Goal: Communication & Community: Answer question/provide support

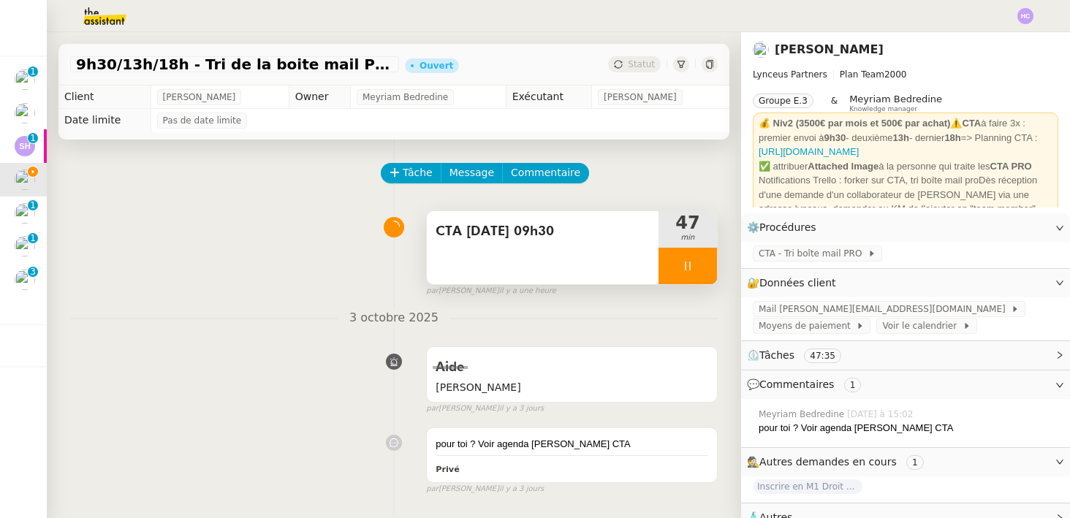
click at [696, 265] on div at bounding box center [688, 266] width 58 height 37
click at [702, 266] on icon at bounding box center [703, 266] width 12 height 12
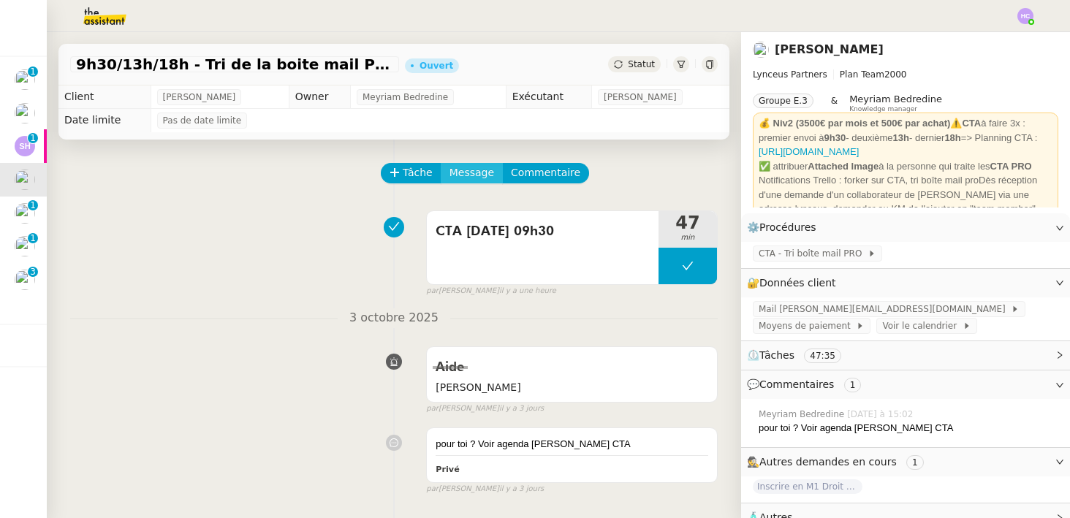
click at [467, 169] on span "Message" at bounding box center [472, 172] width 45 height 17
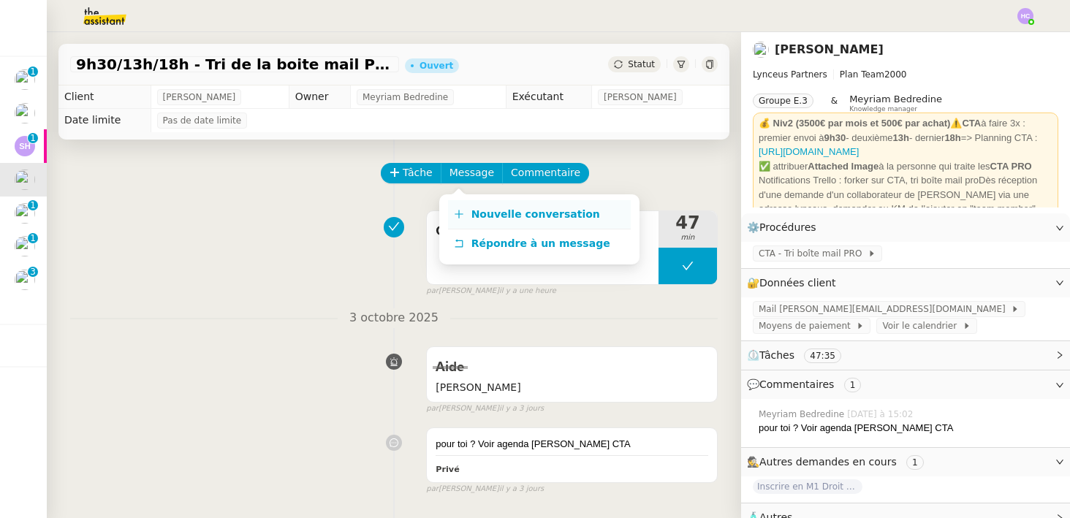
click at [477, 208] on span "Nouvelle conversation" at bounding box center [536, 214] width 129 height 12
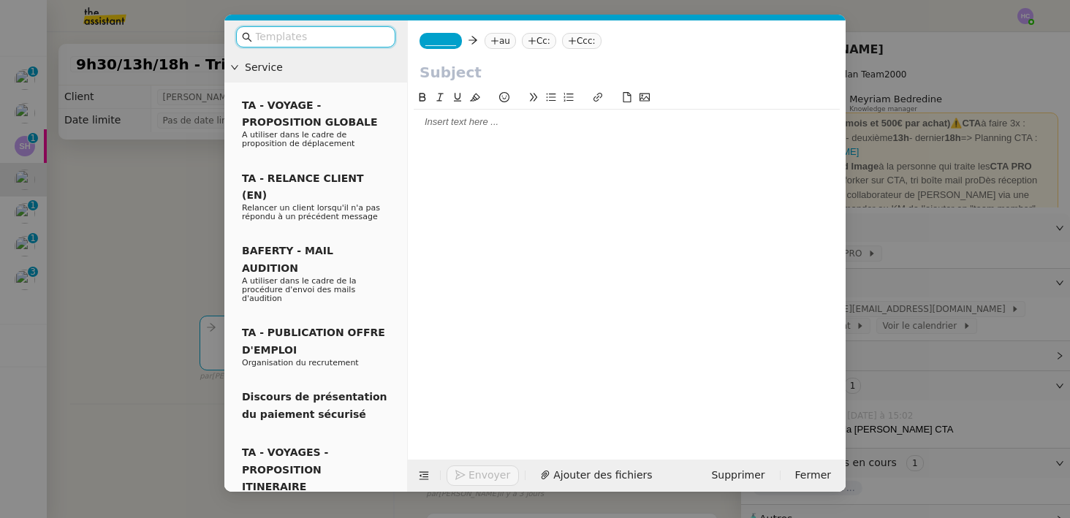
click at [454, 38] on span "_______" at bounding box center [440, 41] width 31 height 10
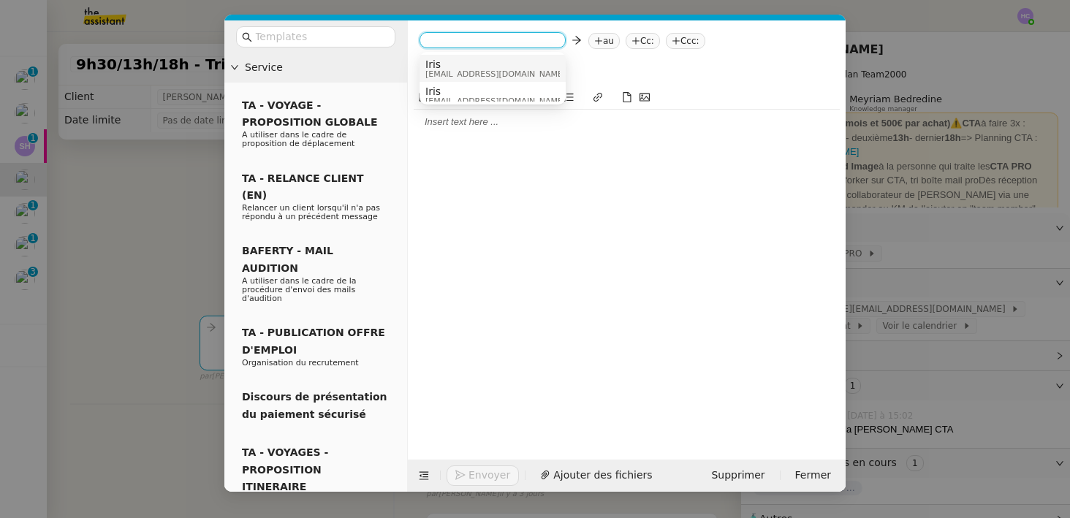
click at [457, 65] on span "Iris" at bounding box center [495, 64] width 140 height 12
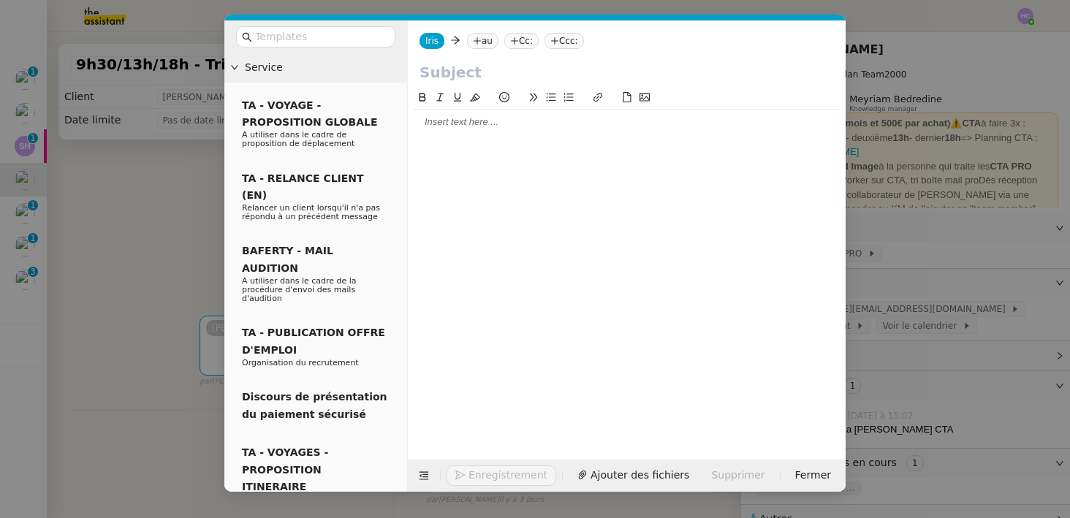
click at [485, 36] on nz-tag "au" at bounding box center [482, 41] width 31 height 16
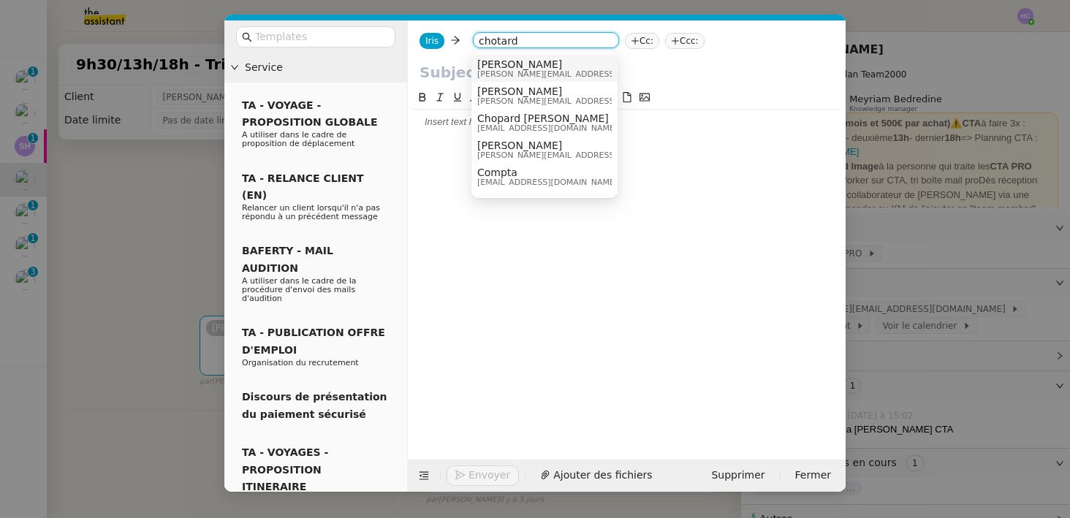
type input "chotard"
click at [519, 64] on span "[PERSON_NAME]" at bounding box center [581, 64] width 208 height 12
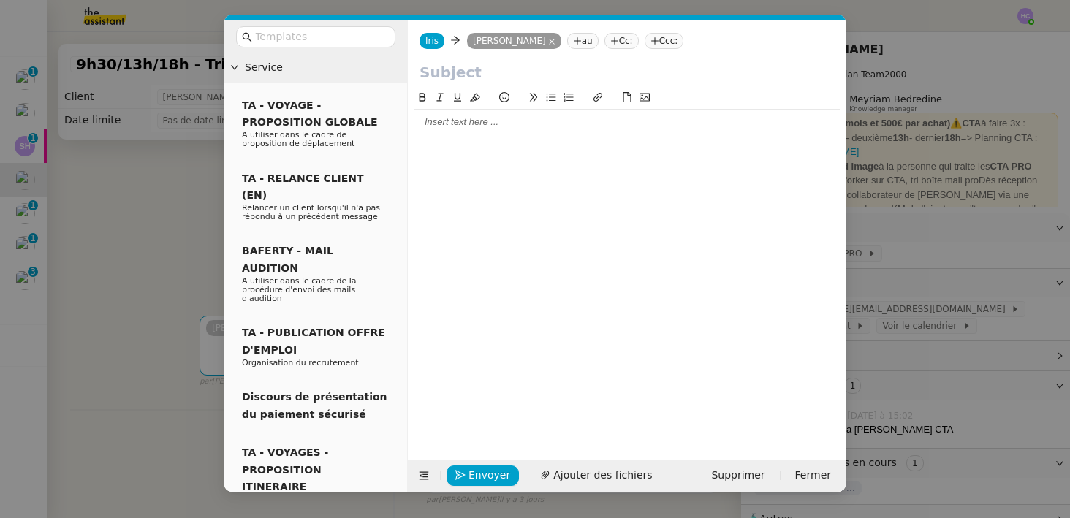
click at [450, 70] on input "text" at bounding box center [627, 72] width 415 height 22
type input "CTA"
click at [464, 127] on div at bounding box center [627, 122] width 426 height 13
click at [440, 147] on div "Les CTA sont faits." at bounding box center [627, 149] width 426 height 13
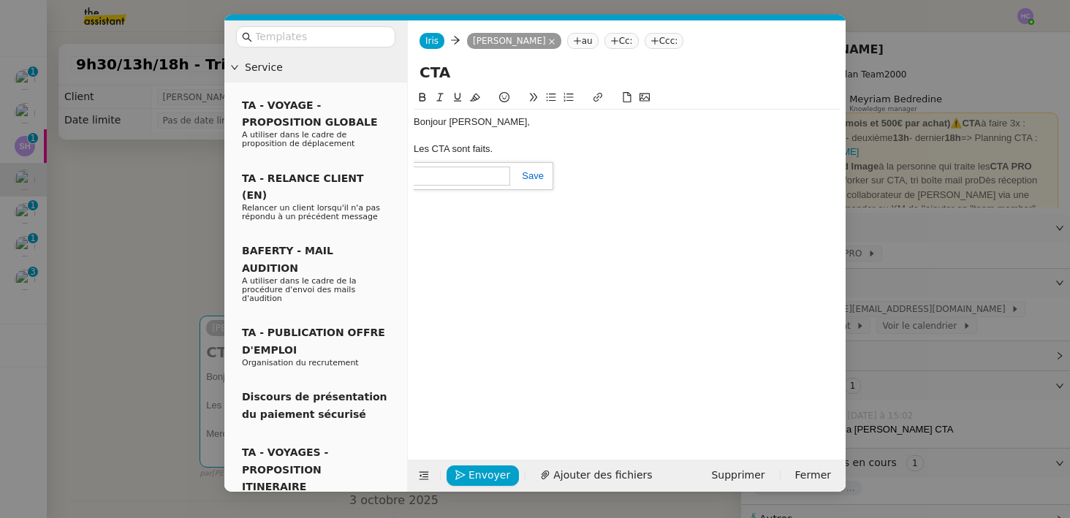
paste input "[URL][DOMAIN_NAME]"
type input "[URL][DOMAIN_NAME]"
click at [538, 178] on link at bounding box center [527, 175] width 34 height 11
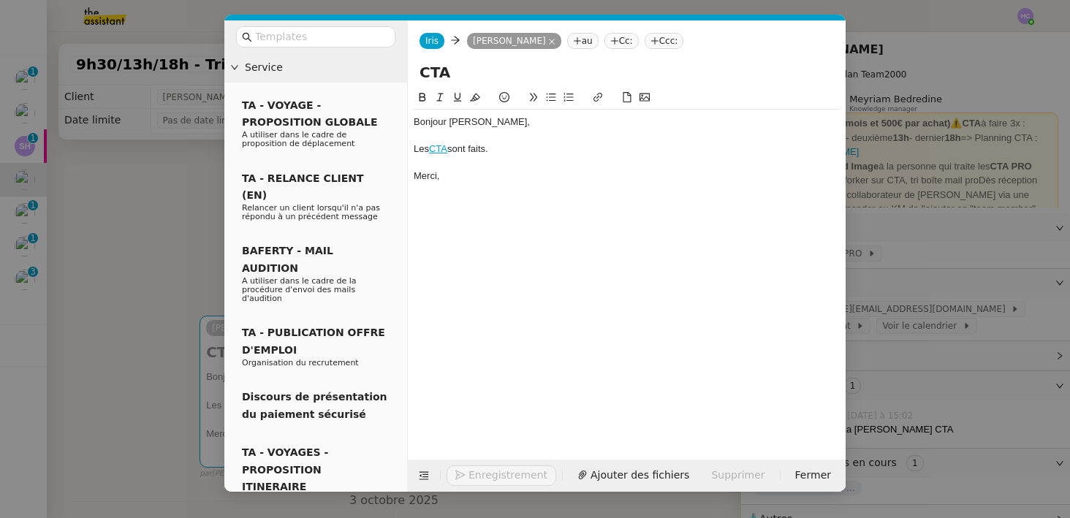
click at [468, 178] on div "Merci," at bounding box center [627, 176] width 426 height 13
click at [477, 476] on span "Envoyer" at bounding box center [490, 475] width 42 height 17
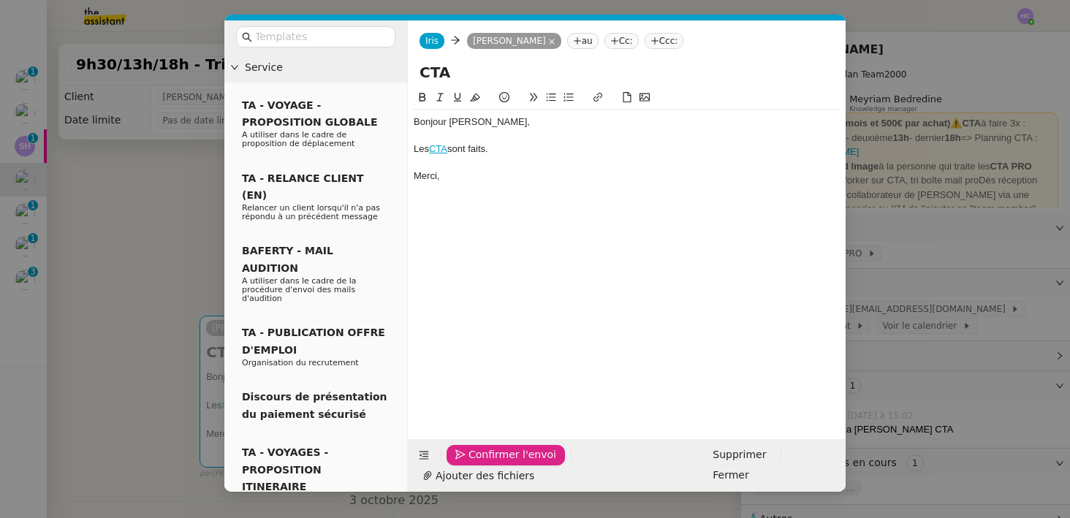
click at [479, 464] on span "Confirmer l'envoi" at bounding box center [513, 455] width 88 height 17
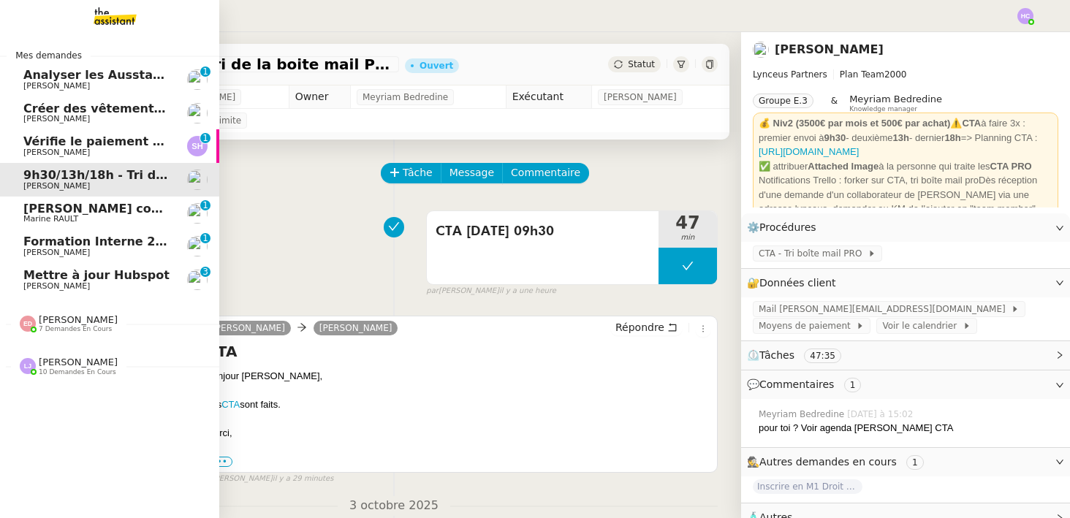
click at [131, 80] on span "Analyser les Ausstandsmeldungen" at bounding box center [136, 75] width 227 height 14
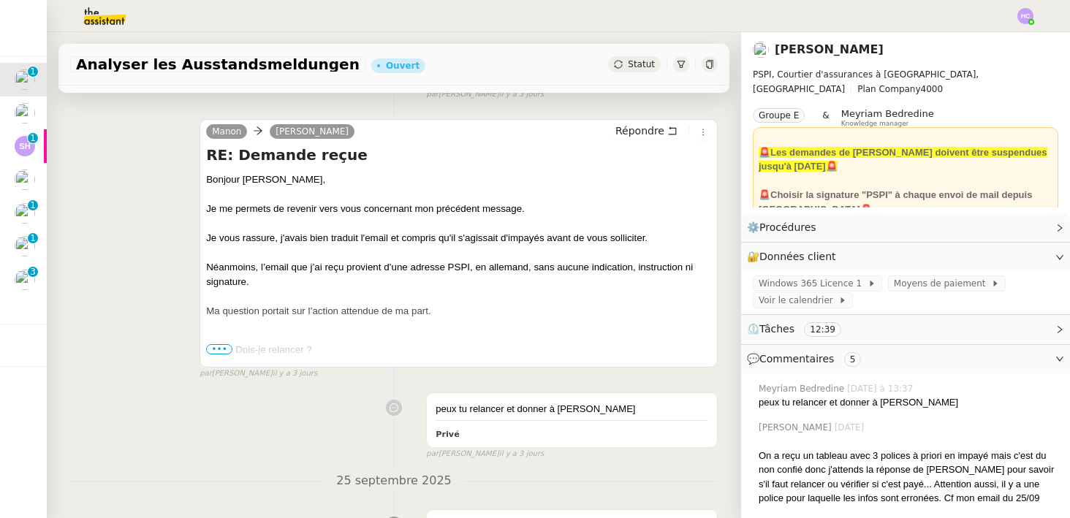
scroll to position [389, 0]
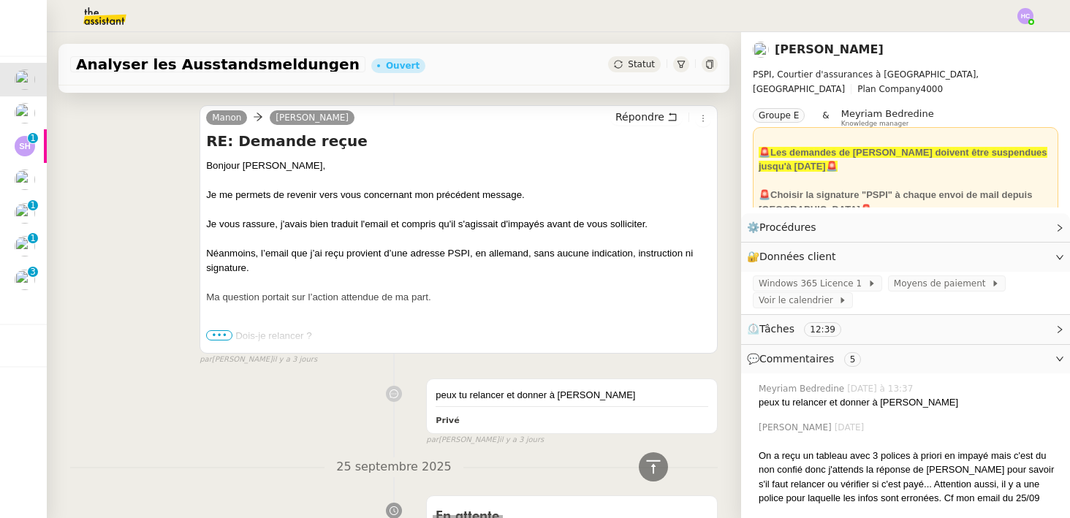
click at [222, 336] on span "•••" at bounding box center [219, 335] width 26 height 10
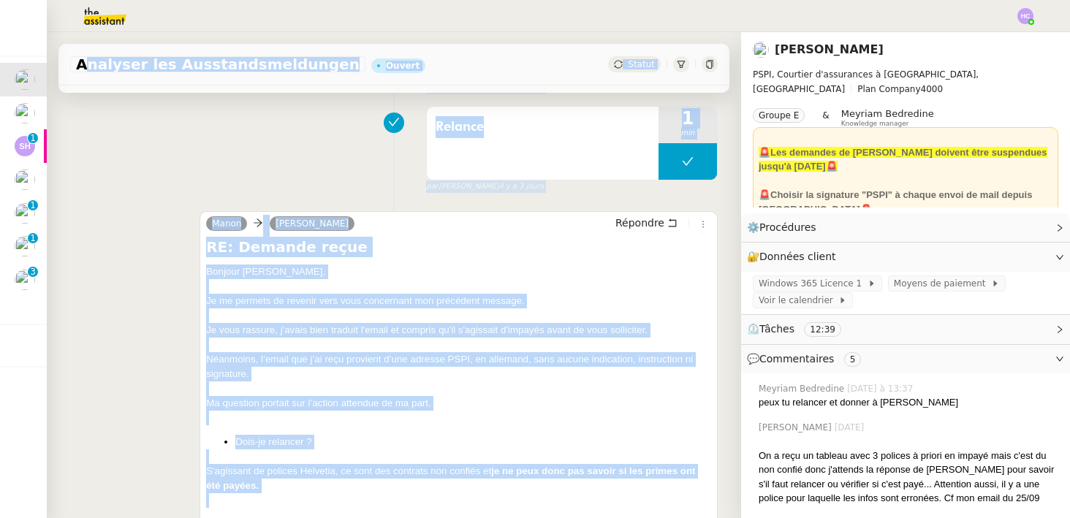
scroll to position [262, 0]
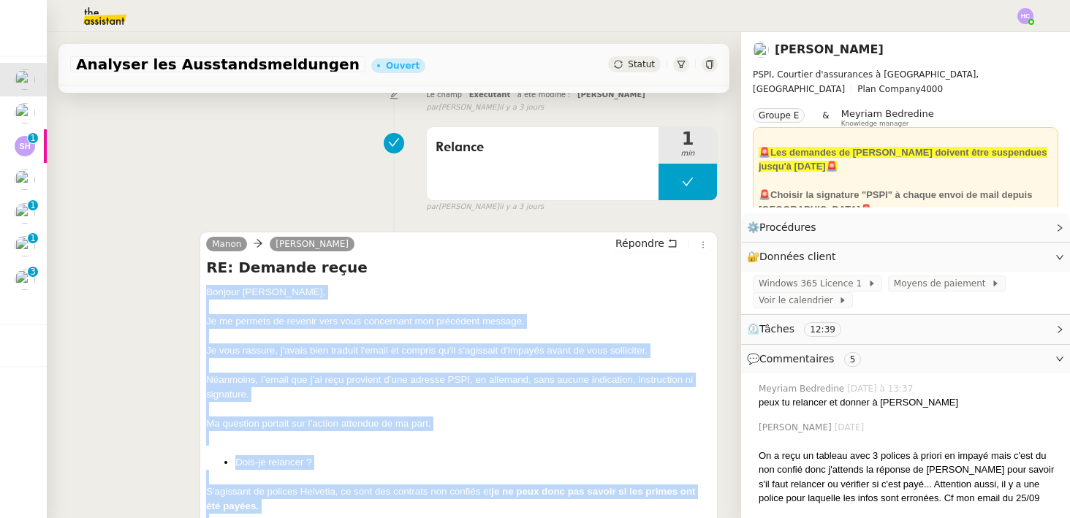
drag, startPoint x: 236, startPoint y: 309, endPoint x: 200, endPoint y: 293, distance: 39.3
copy span "Loremip ﻿Dolors, Am co adipisc el seddoei temp inci utlaboreet dol magnaaliq en…"
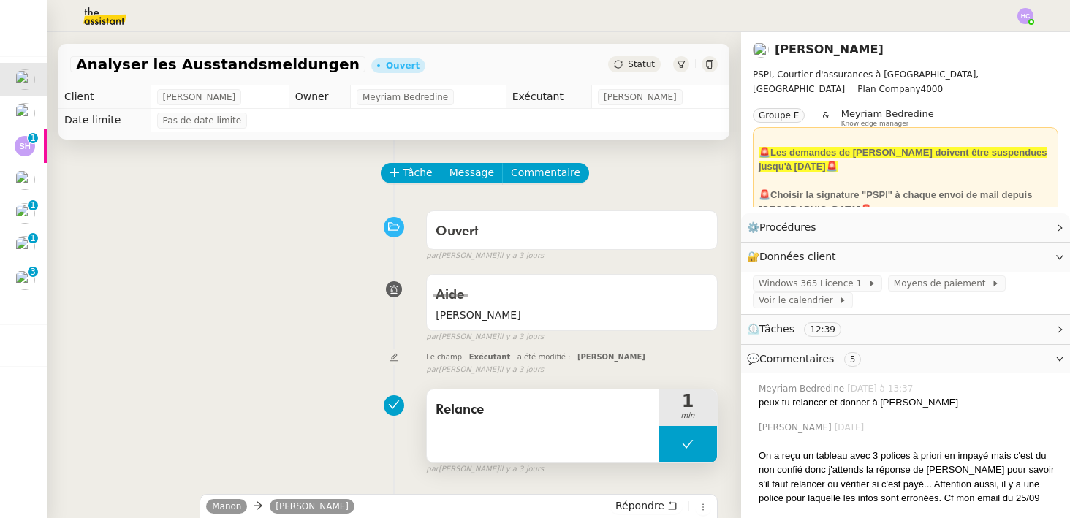
click at [546, 426] on div "Relance" at bounding box center [543, 426] width 232 height 73
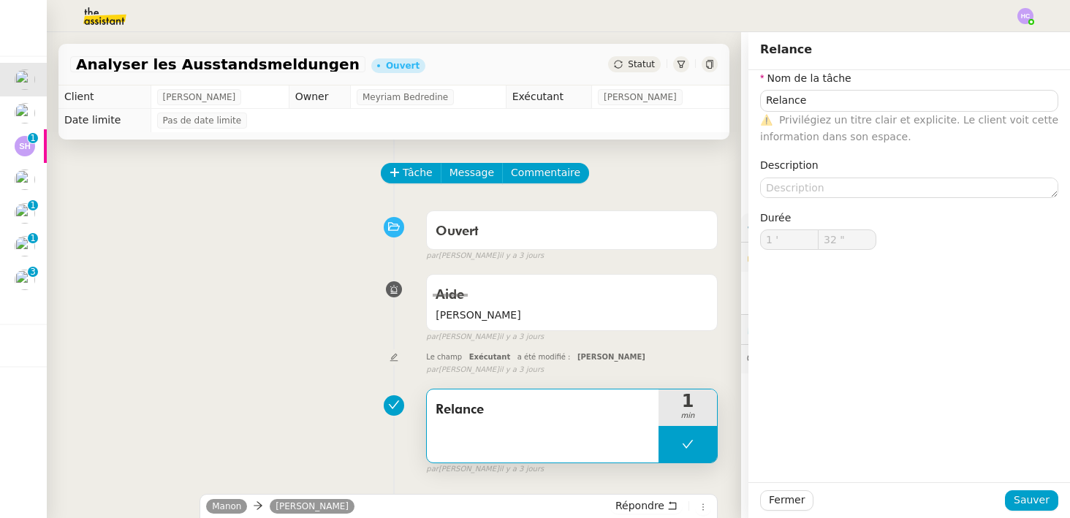
click at [332, 330] on div "[PERSON_NAME] false par [PERSON_NAME] [DATE]" at bounding box center [394, 305] width 648 height 75
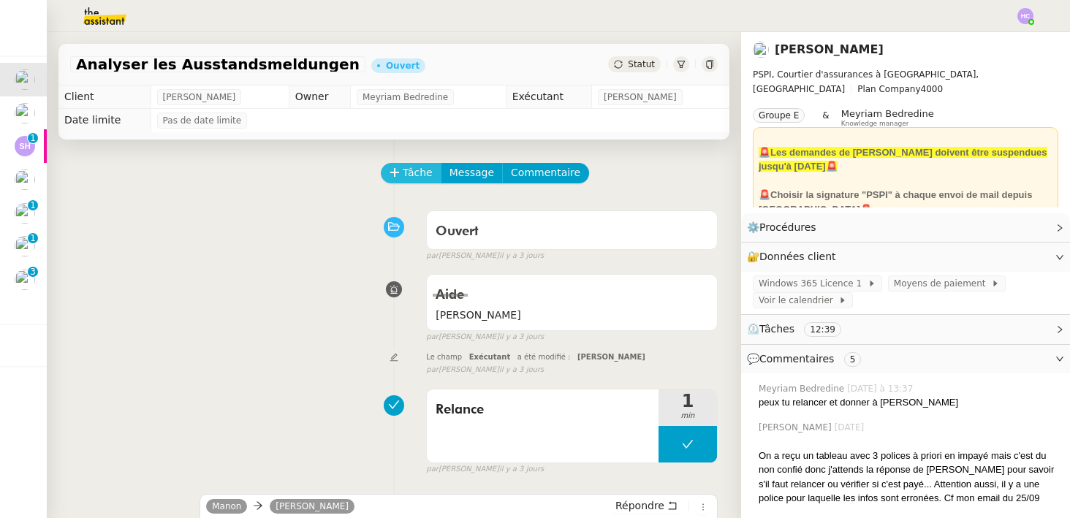
click at [423, 178] on span "Tâche" at bounding box center [418, 172] width 30 height 17
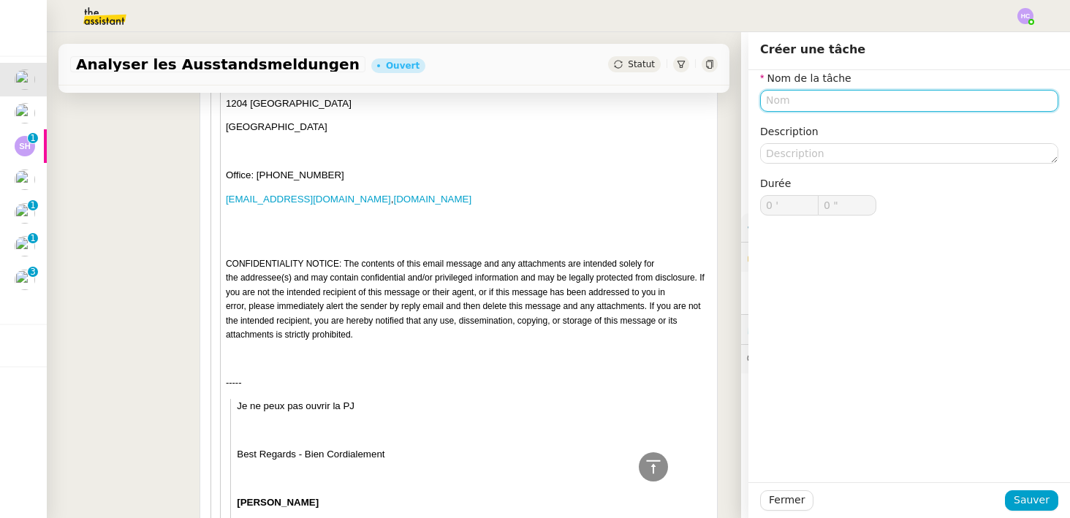
scroll to position [3568, 0]
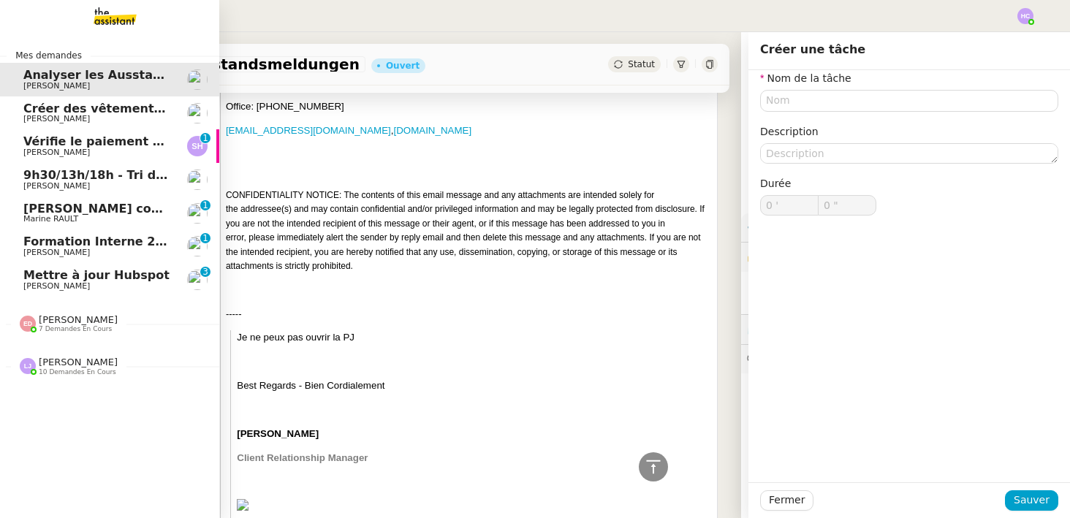
click at [75, 109] on span "Créer des vêtements de travail VEN" at bounding box center [140, 109] width 235 height 14
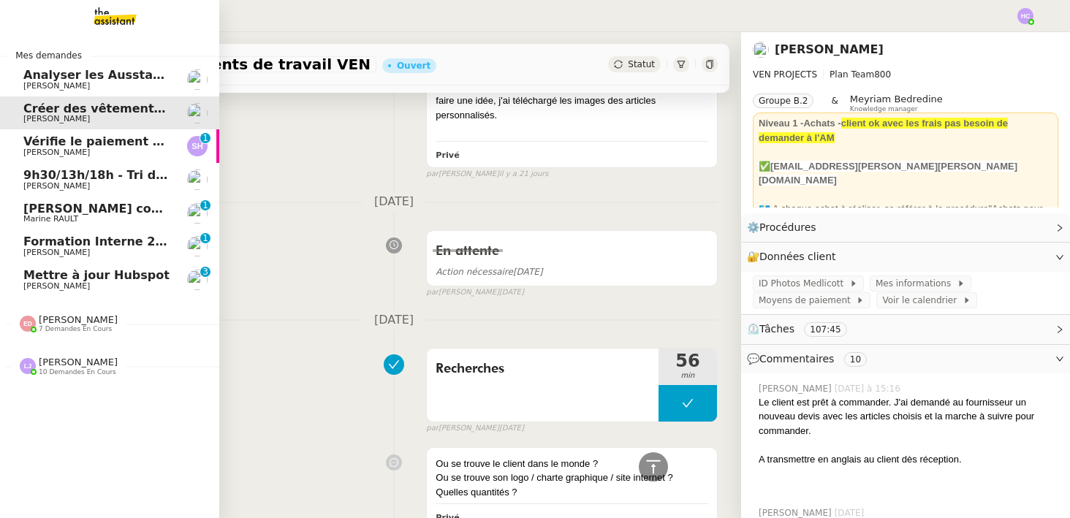
click at [80, 77] on span "Analyser les Ausstandsmeldungen" at bounding box center [136, 75] width 227 height 14
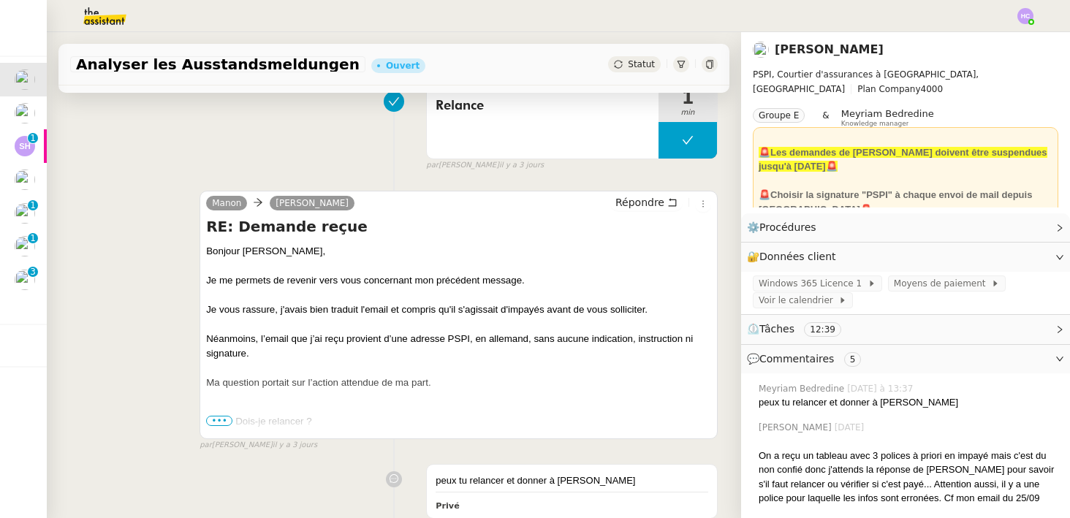
scroll to position [371, 0]
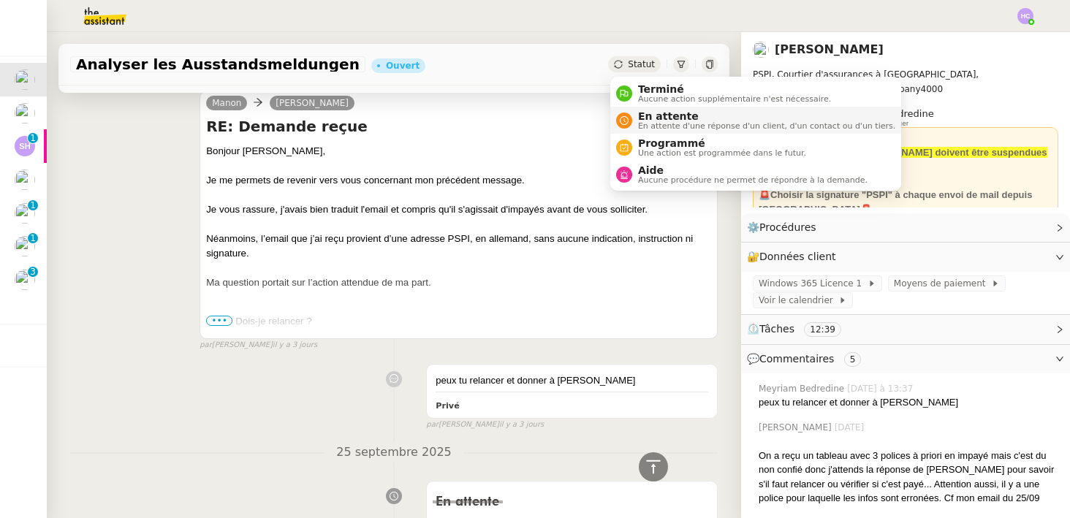
click at [640, 117] on span "En attente" at bounding box center [766, 116] width 257 height 12
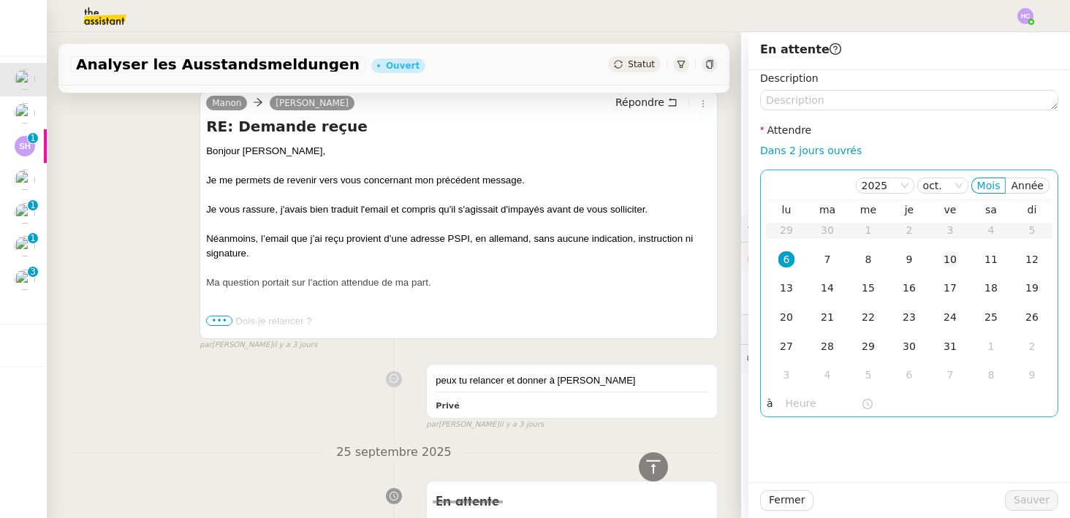
click at [952, 255] on div "10" at bounding box center [950, 259] width 16 height 16
click at [1026, 497] on span "Sauver" at bounding box center [1032, 500] width 36 height 17
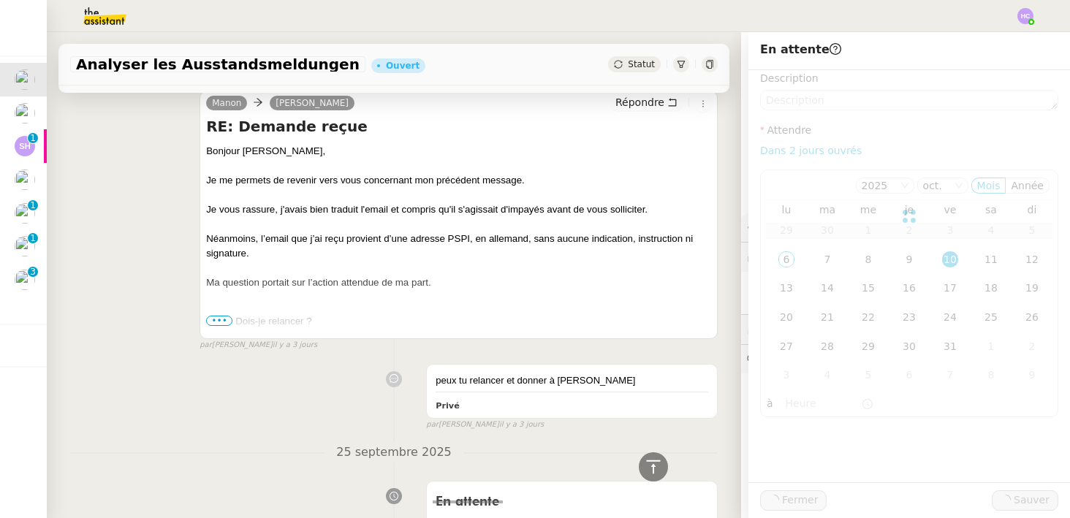
scroll to position [425, 0]
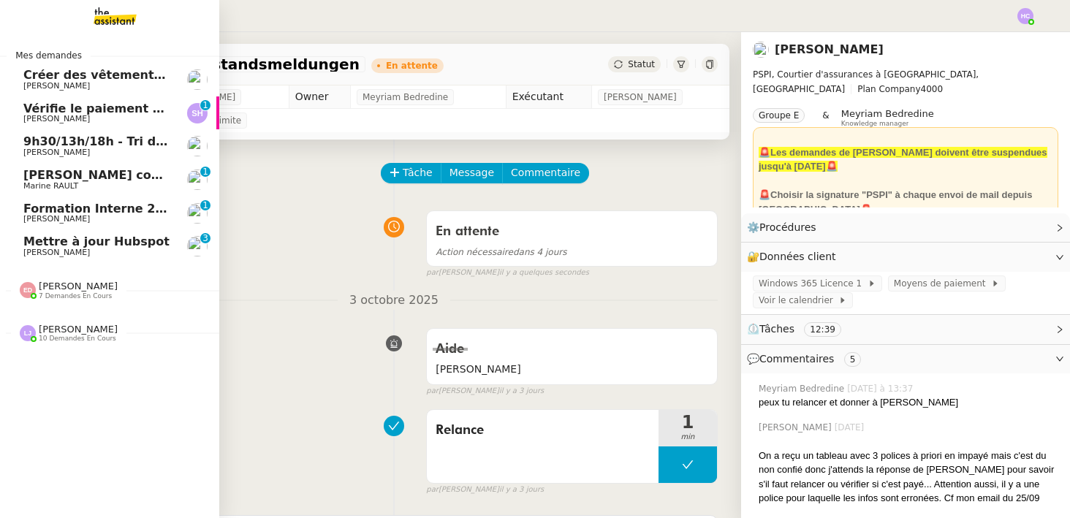
click at [69, 78] on span "Créer des vêtements de travail VEN" at bounding box center [140, 75] width 235 height 14
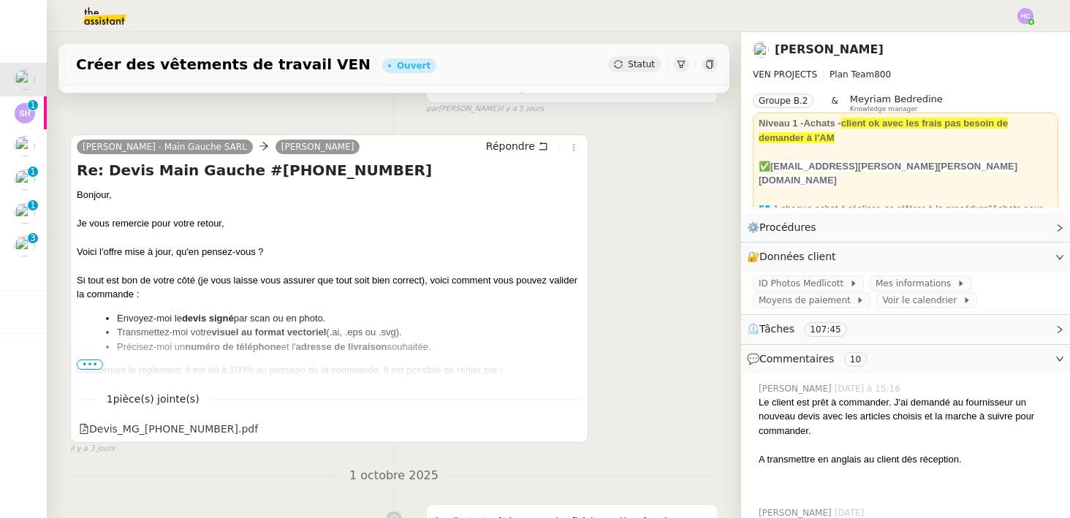
scroll to position [273, 0]
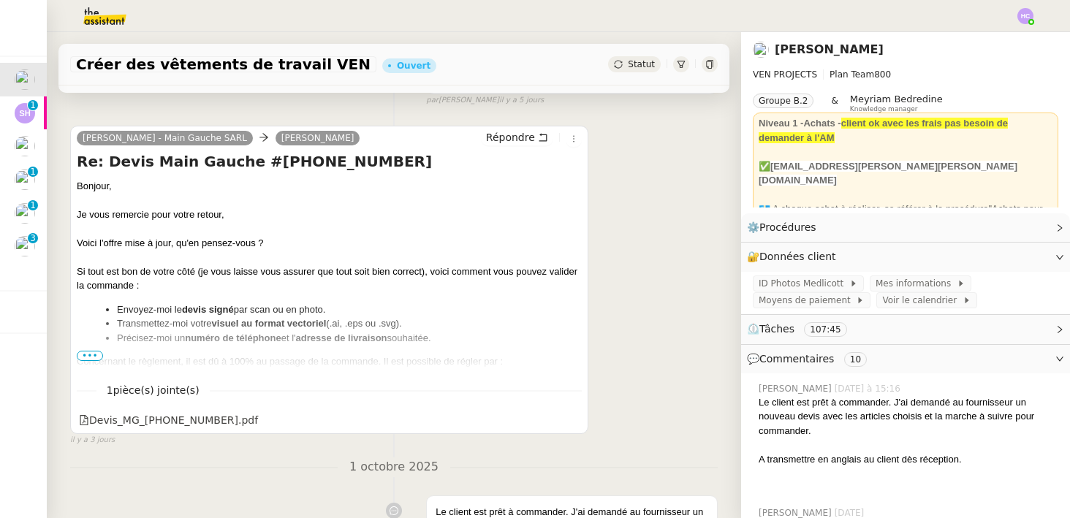
click at [86, 357] on span "•••" at bounding box center [90, 356] width 26 height 10
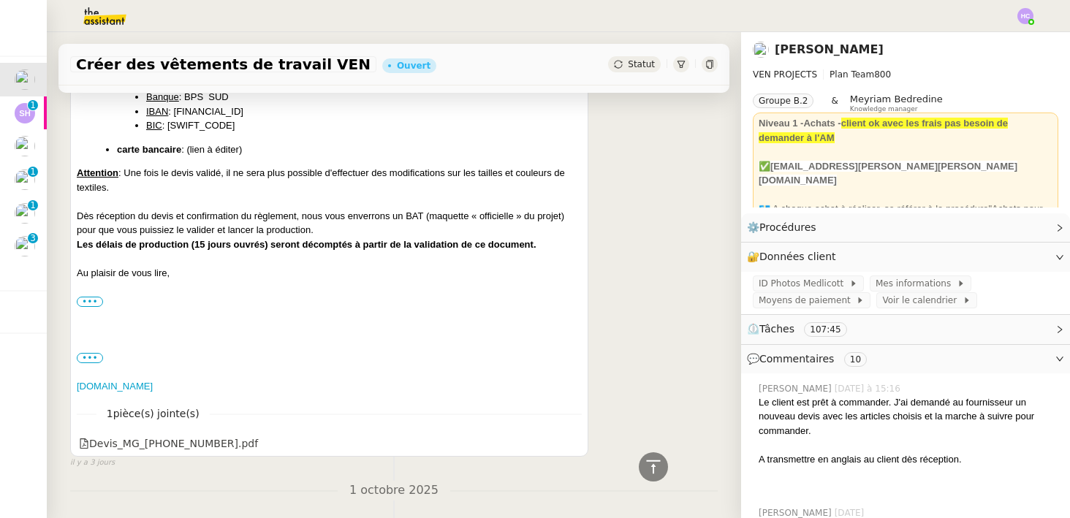
scroll to position [586, 0]
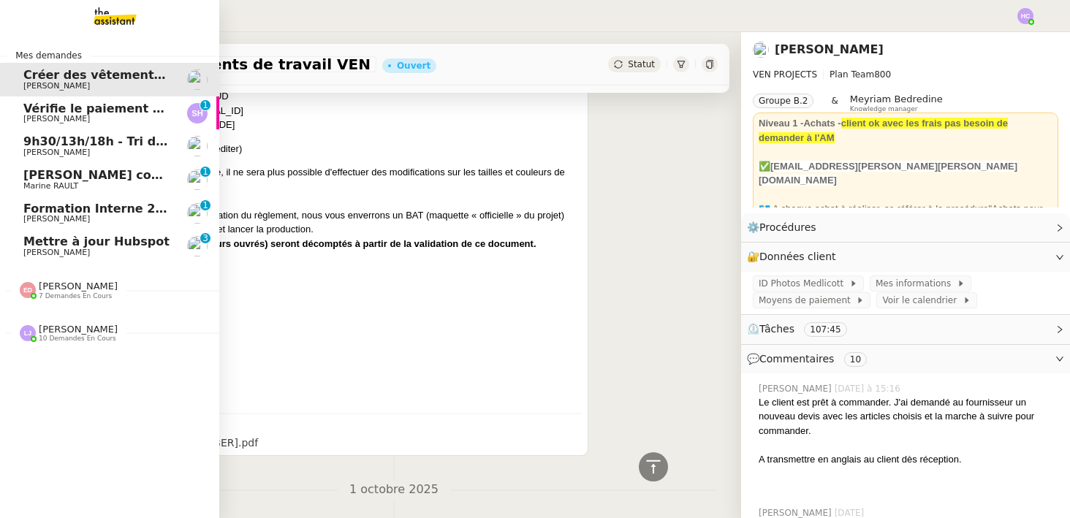
click at [52, 116] on span "[PERSON_NAME]" at bounding box center [56, 119] width 67 height 10
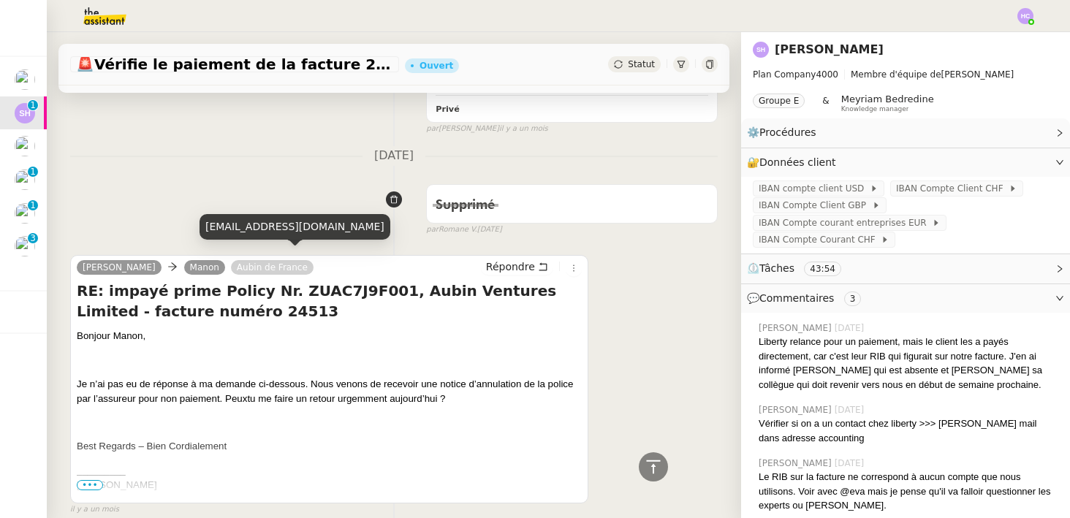
scroll to position [6042, 0]
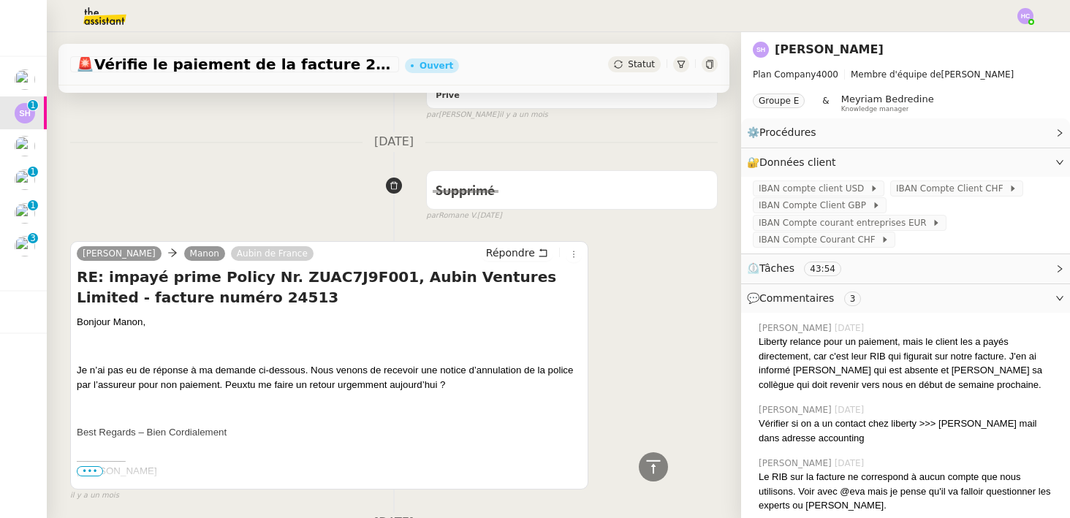
click at [83, 466] on span "•••" at bounding box center [90, 471] width 26 height 10
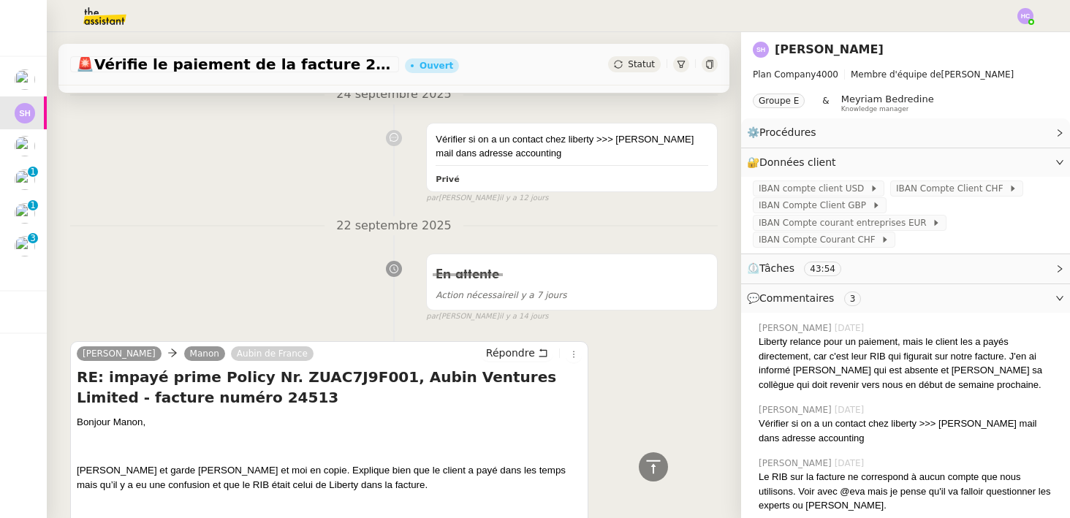
scroll to position [4148, 0]
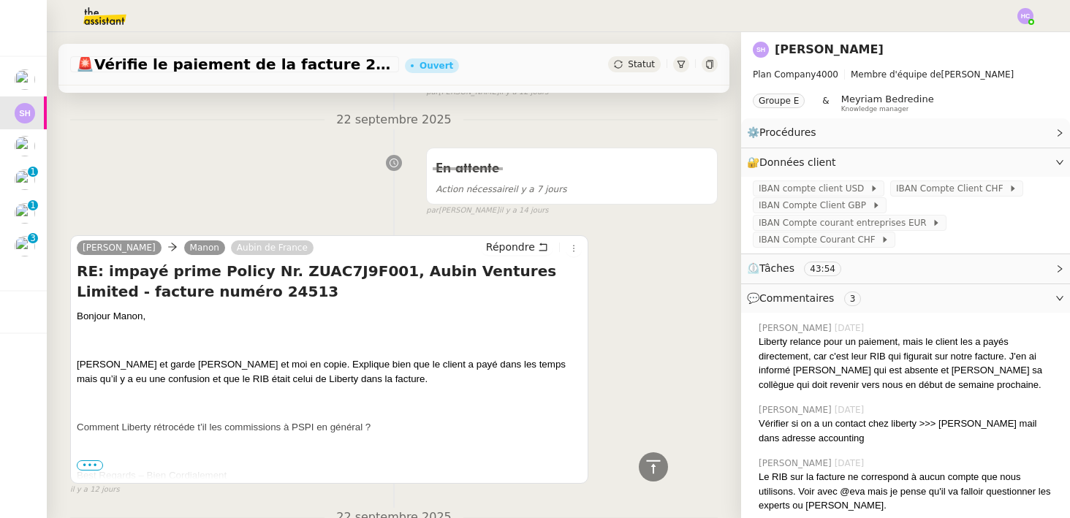
click at [91, 461] on span "•••" at bounding box center [90, 466] width 26 height 10
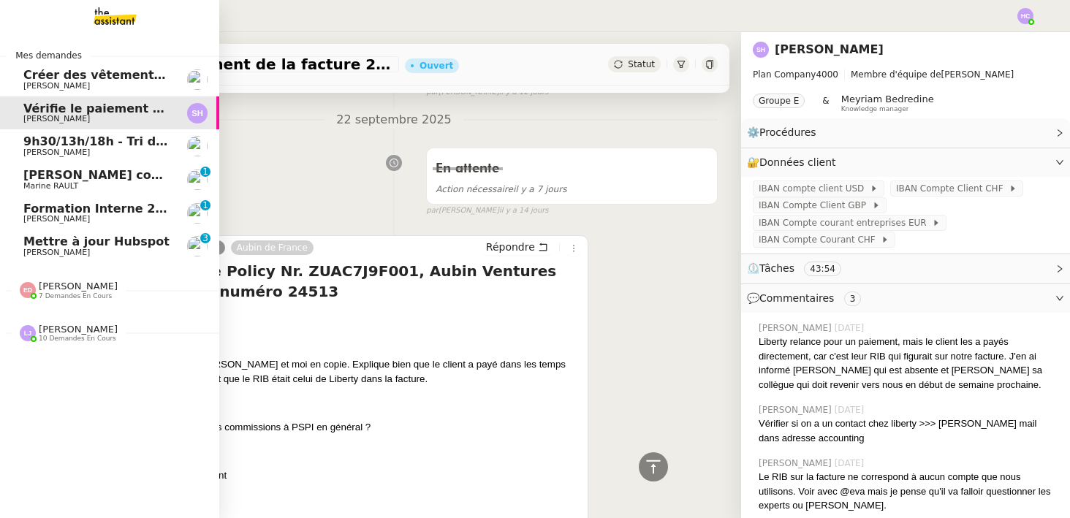
click at [58, 175] on span "[PERSON_NAME] contrat d'archi sur site de l'ordre" at bounding box center [189, 175] width 332 height 14
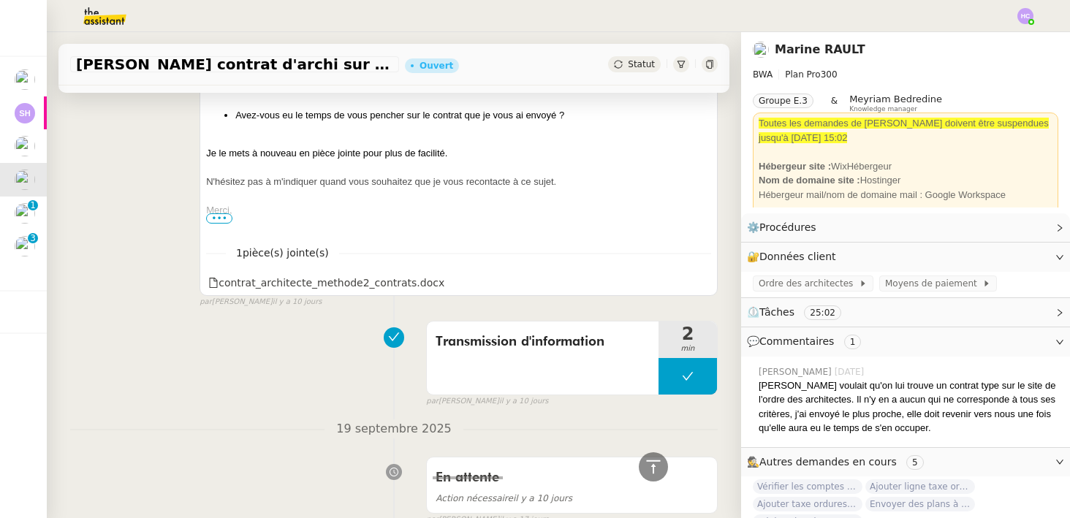
scroll to position [787, 0]
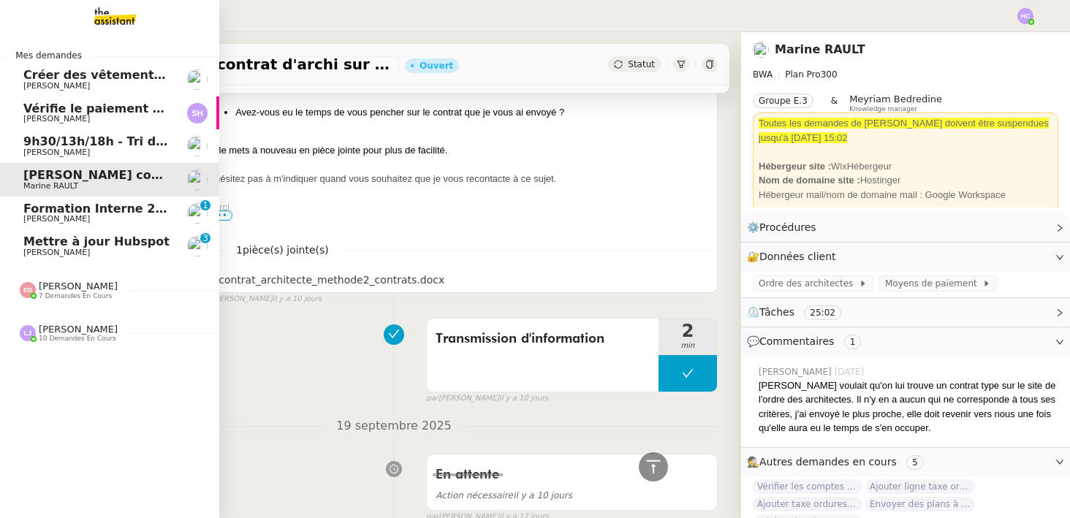
click at [64, 212] on span "Formation Interne 2 - [PERSON_NAME]" at bounding box center [150, 209] width 254 height 14
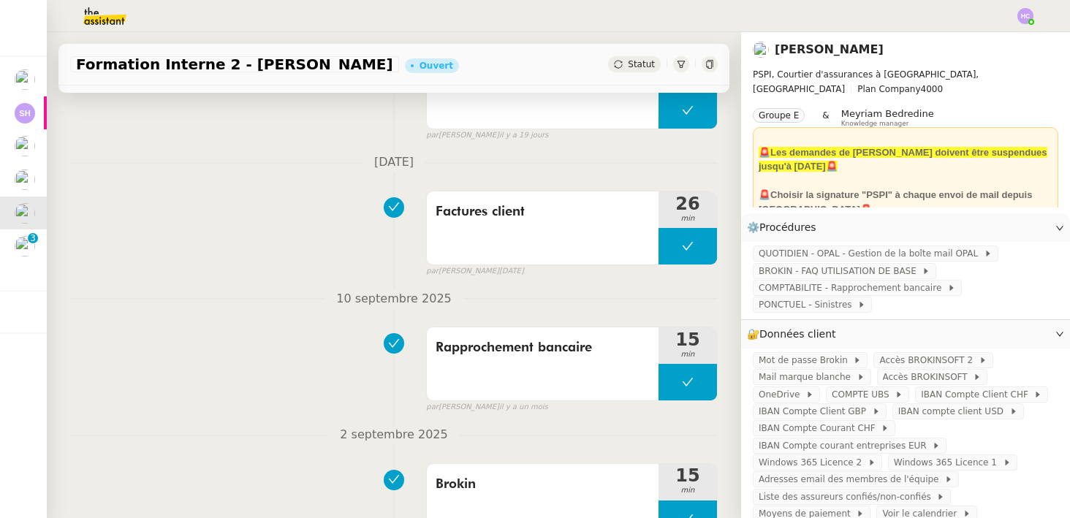
scroll to position [381, 0]
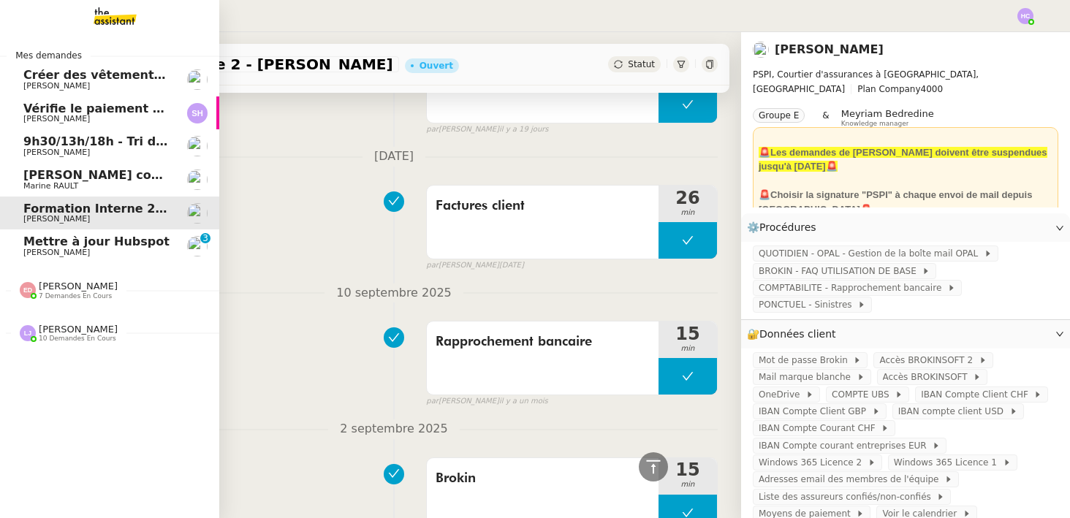
click at [53, 247] on span "Mettre à jour Hubspot" at bounding box center [96, 242] width 146 height 14
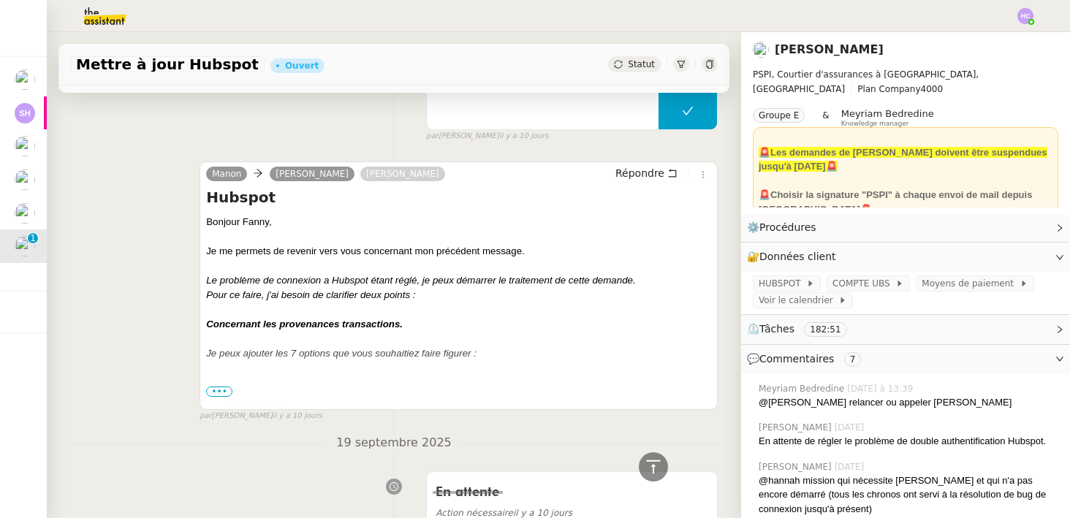
scroll to position [572, 0]
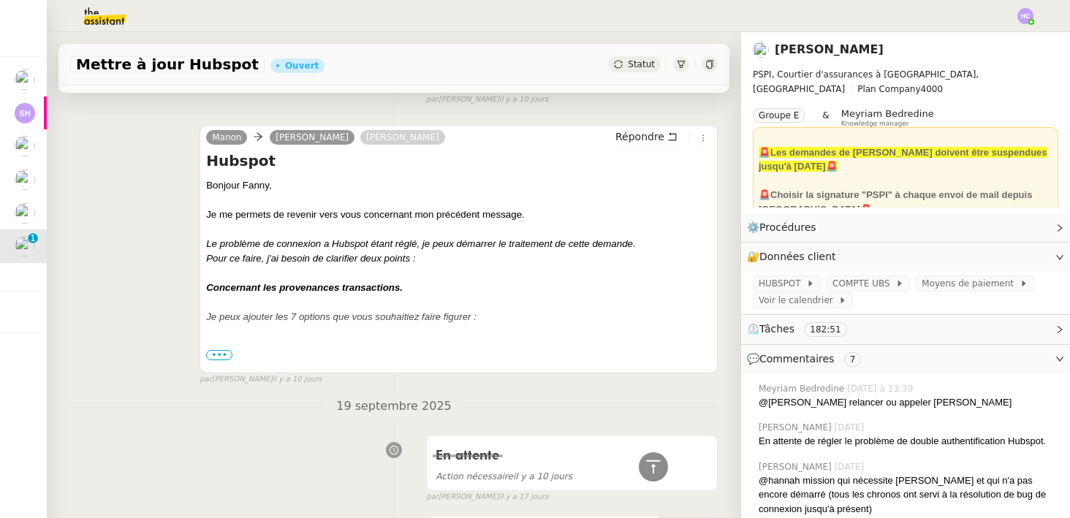
click at [222, 353] on span "•••" at bounding box center [219, 355] width 26 height 10
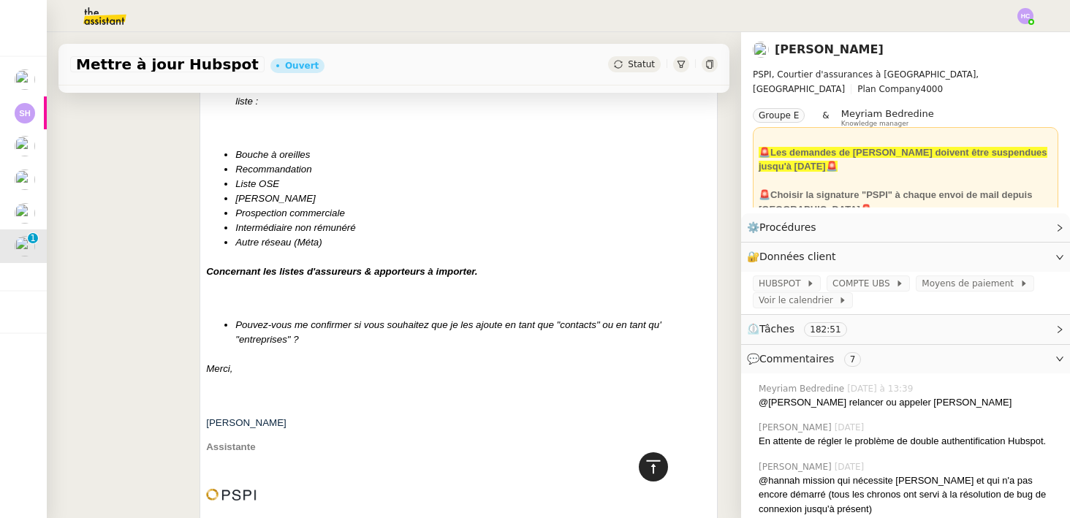
click at [654, 464] on icon at bounding box center [654, 467] width 18 height 18
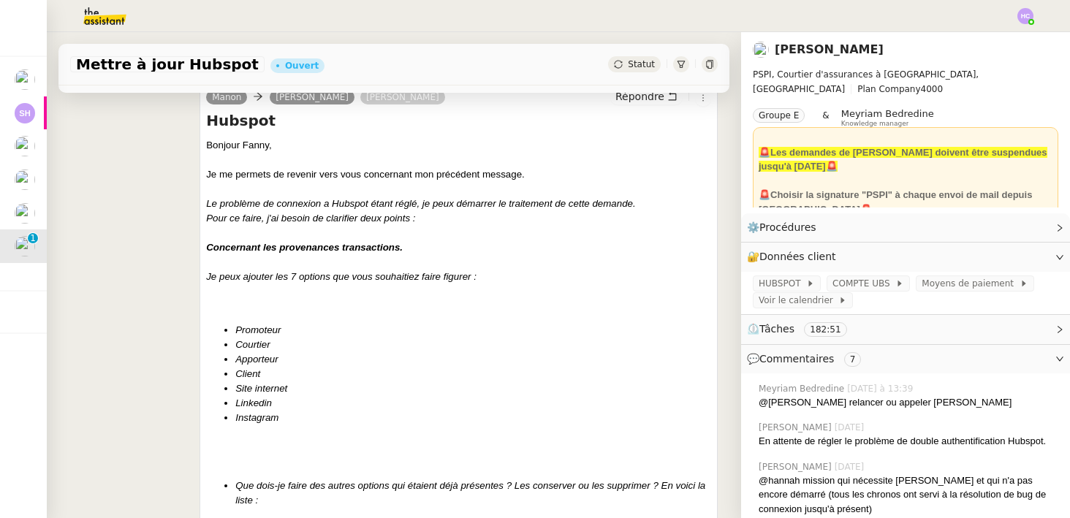
scroll to position [754, 0]
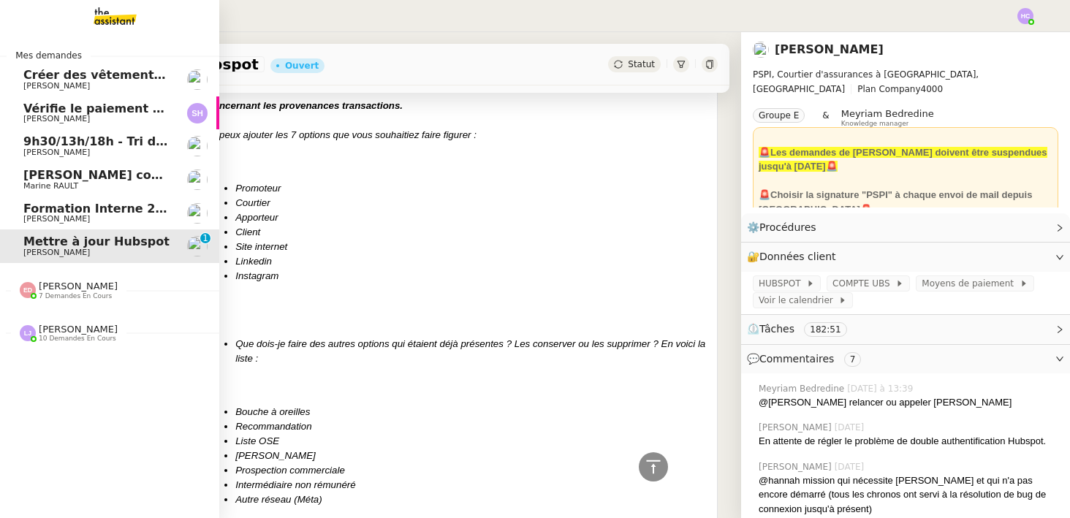
click at [67, 223] on span "[PERSON_NAME]" at bounding box center [56, 219] width 67 height 10
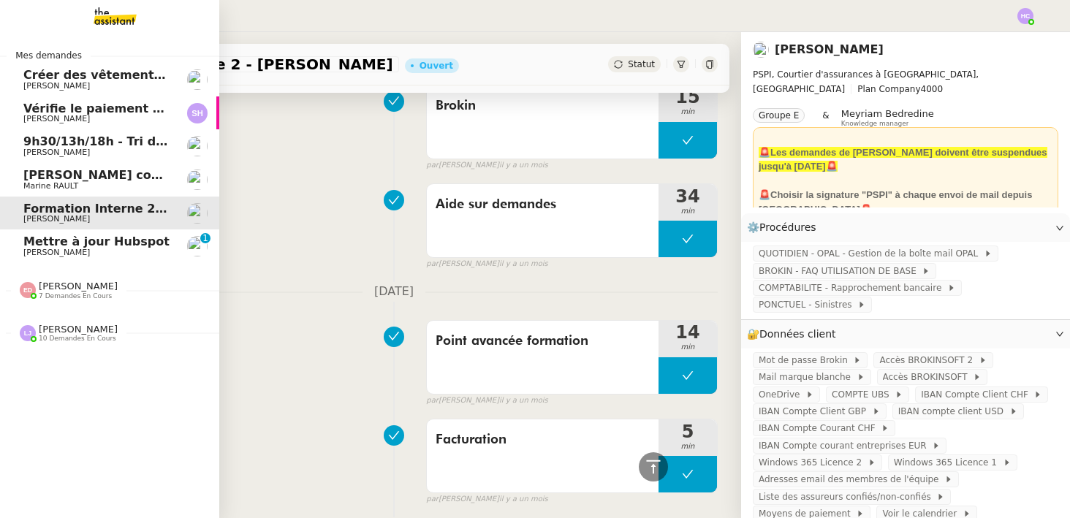
click at [67, 238] on span "Mettre à jour Hubspot" at bounding box center [96, 242] width 146 height 14
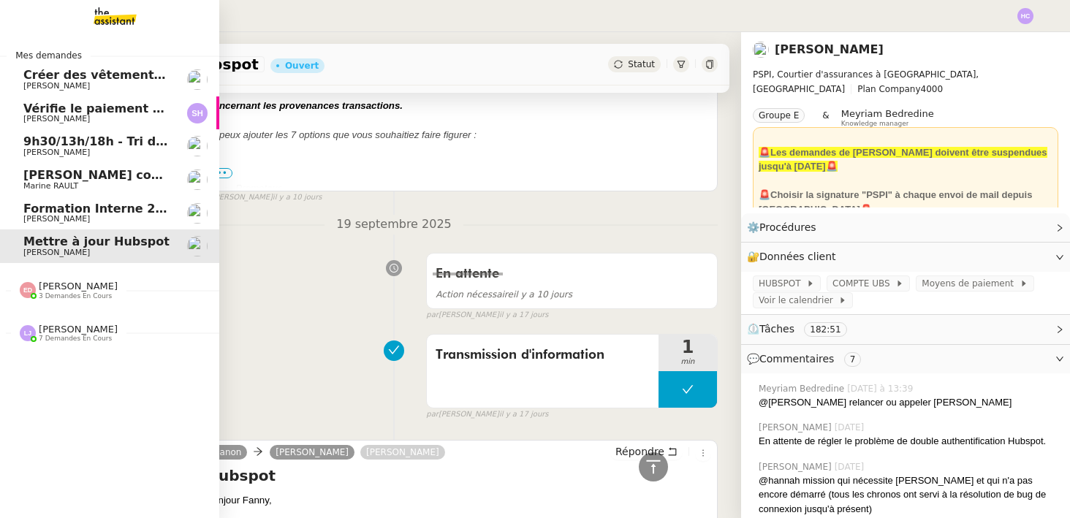
click at [86, 78] on span "Créer des vêtements de travail VEN" at bounding box center [140, 75] width 235 height 14
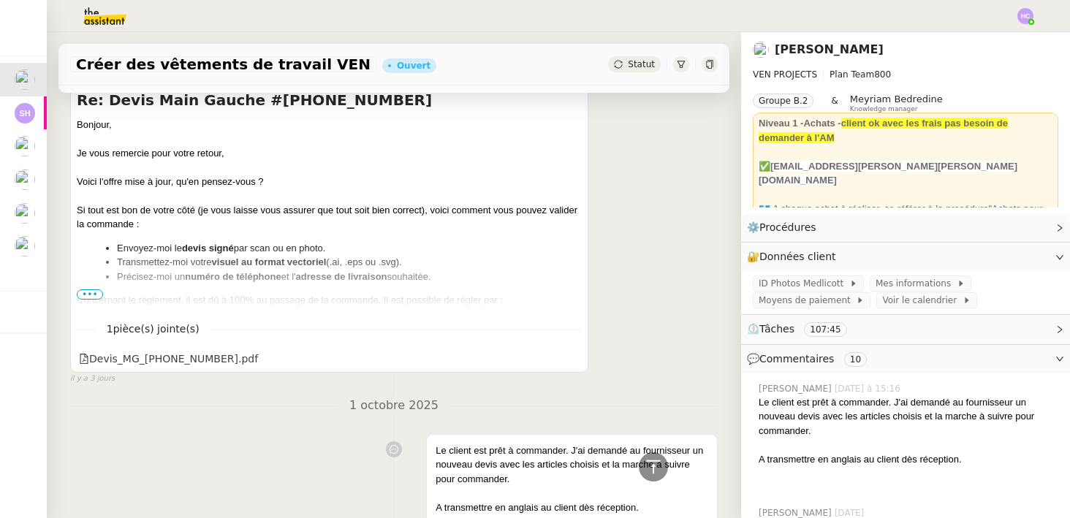
scroll to position [277, 0]
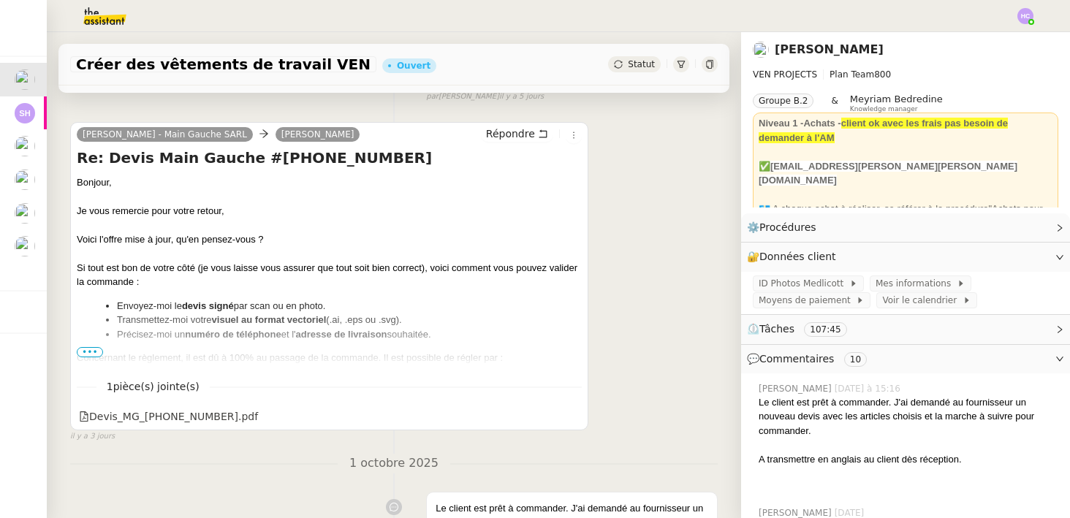
click at [97, 352] on span "•••" at bounding box center [90, 352] width 26 height 10
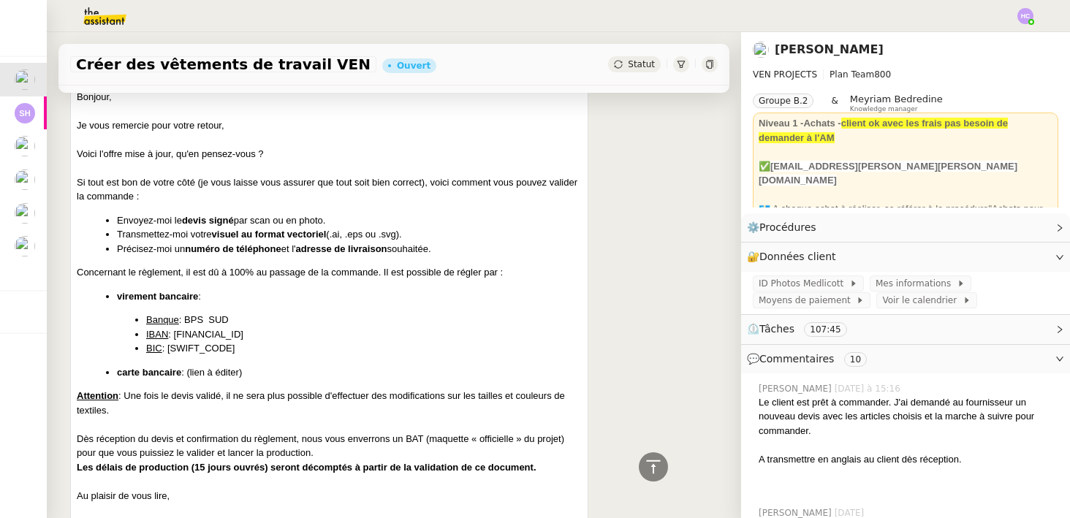
scroll to position [383, 0]
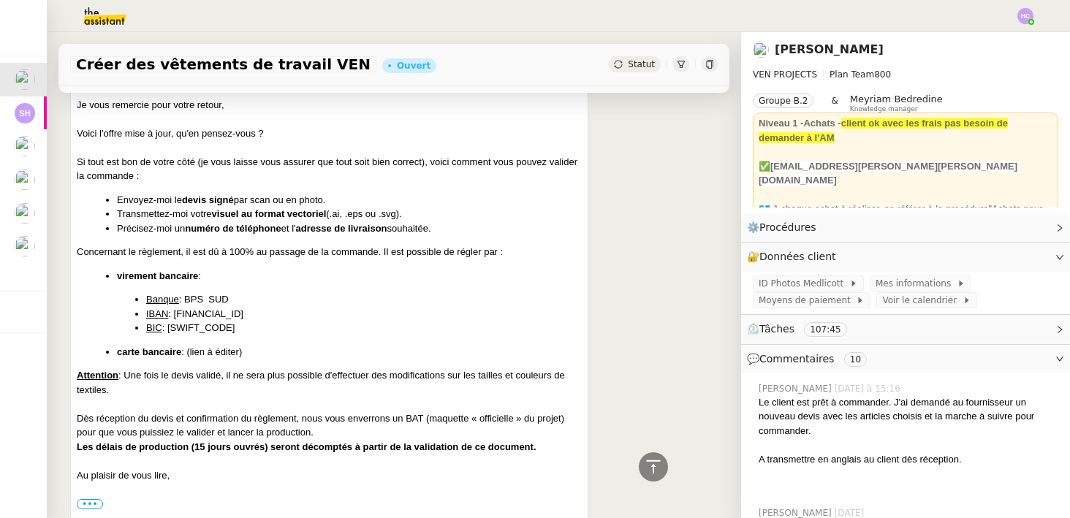
click at [213, 350] on span ": (lien à éditer)" at bounding box center [211, 352] width 61 height 11
click at [253, 349] on li "carte bancaire : (lien à éditer)" at bounding box center [349, 352] width 465 height 15
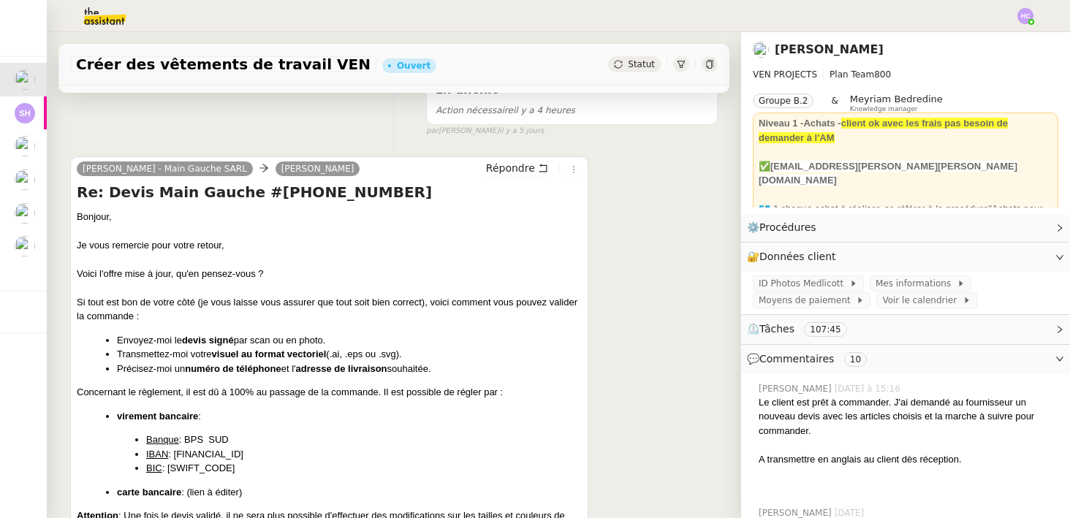
scroll to position [242, 0]
